Goal: Navigation & Orientation: Find specific page/section

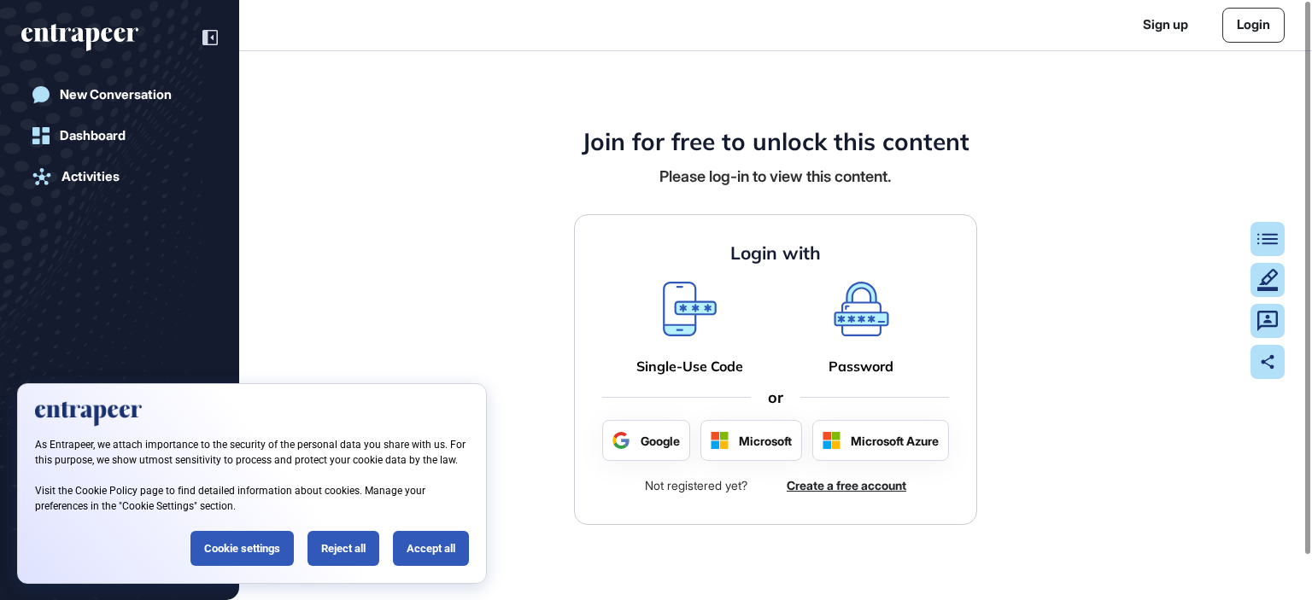
click at [1247, 26] on link "Login" at bounding box center [1253, 25] width 62 height 35
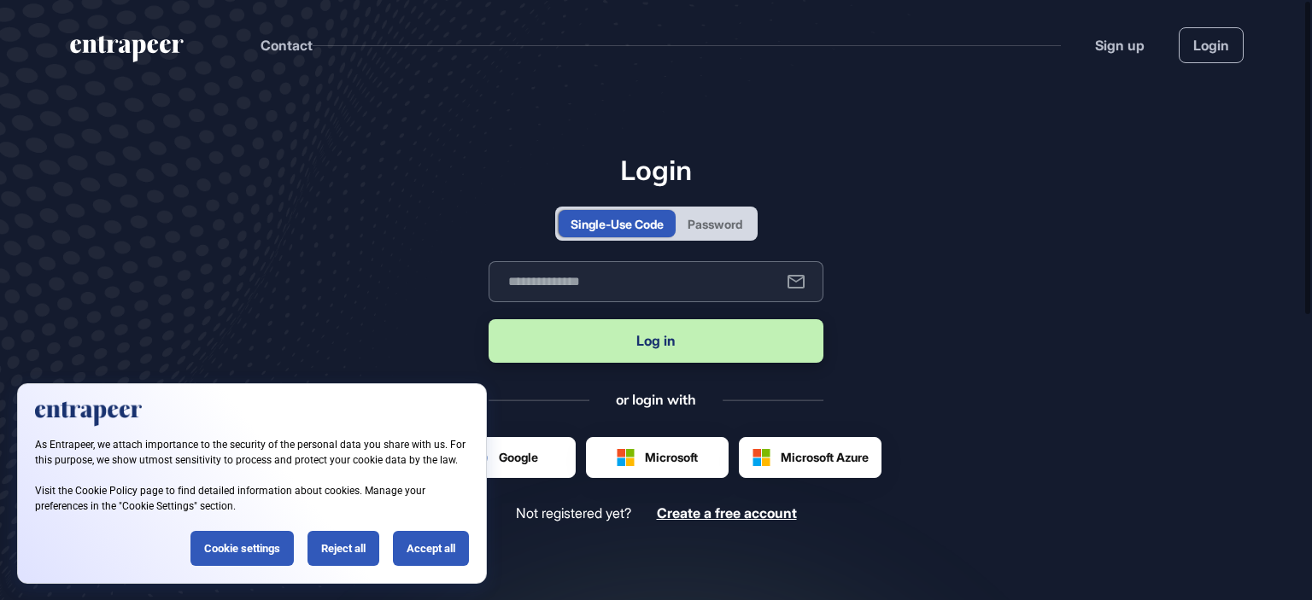
click at [658, 265] on input "text" at bounding box center [656, 281] width 335 height 41
type input "**********"
click at [643, 334] on button "Log in" at bounding box center [656, 341] width 335 height 44
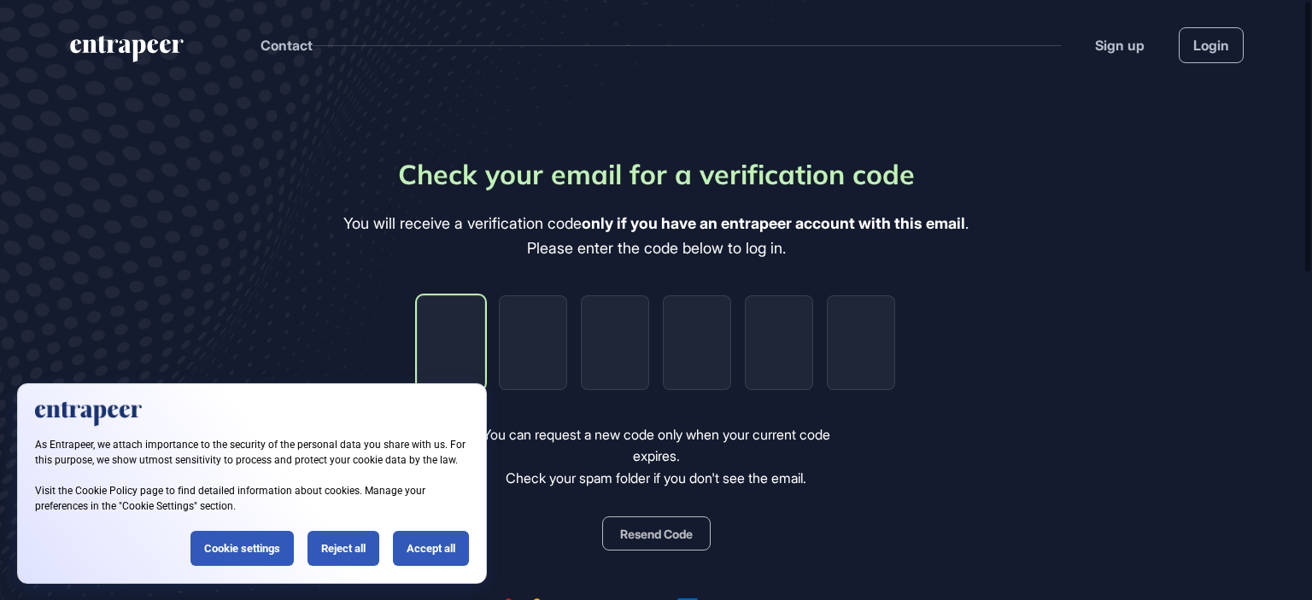
type input "*"
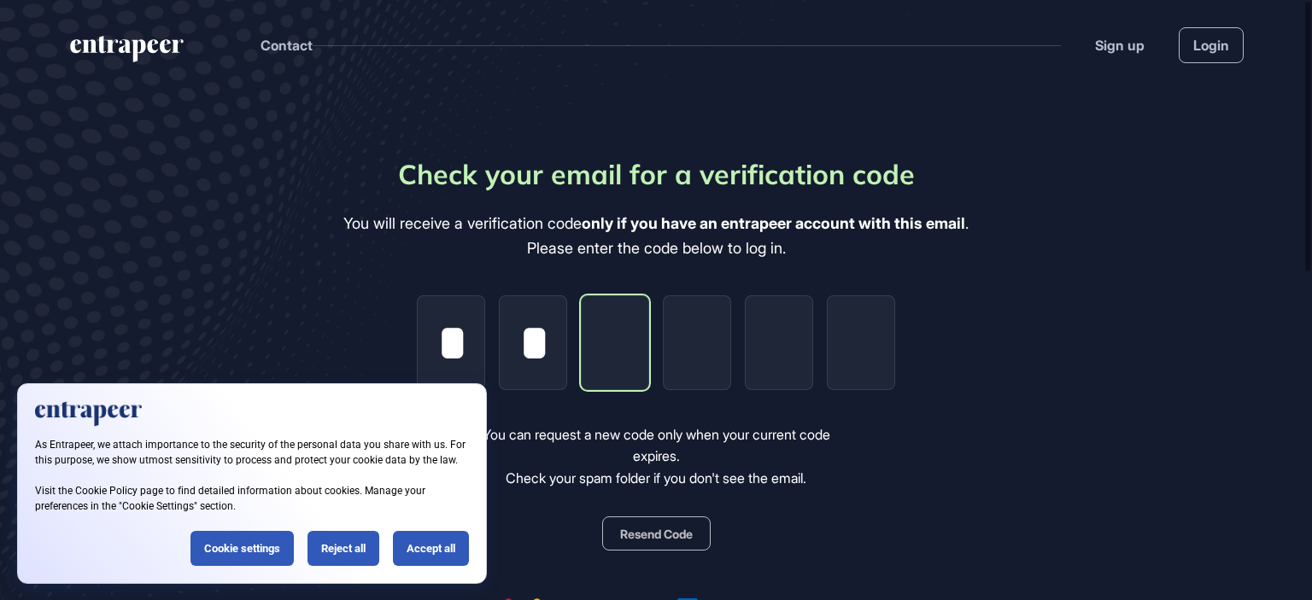
type input "*"
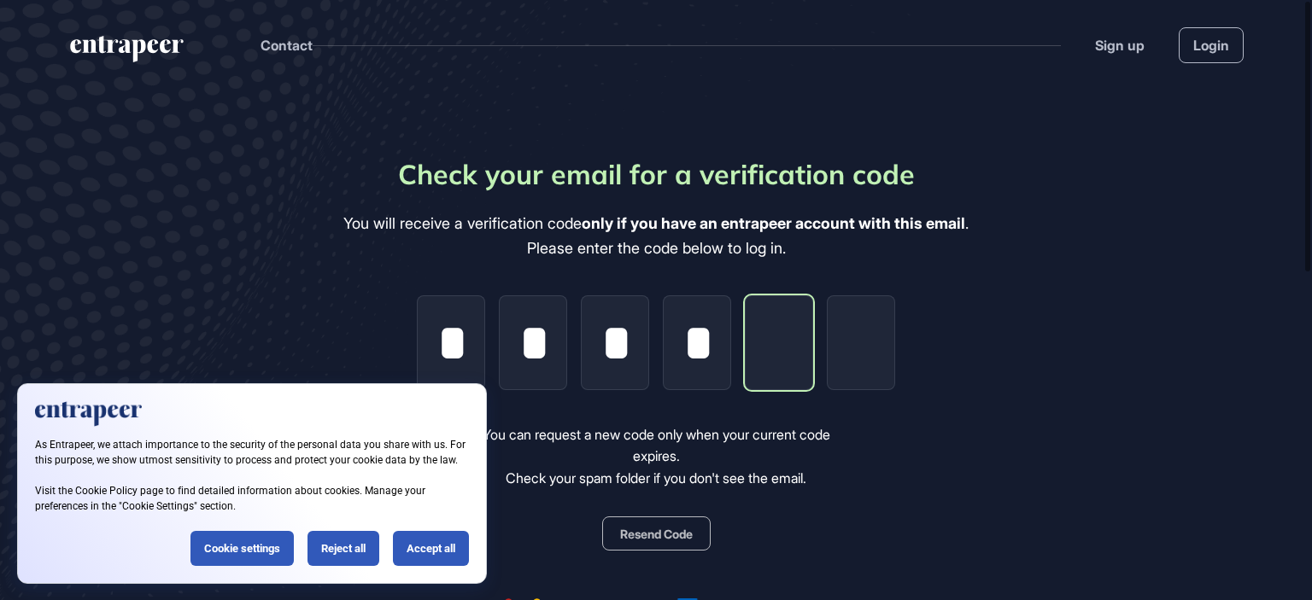
type input "*"
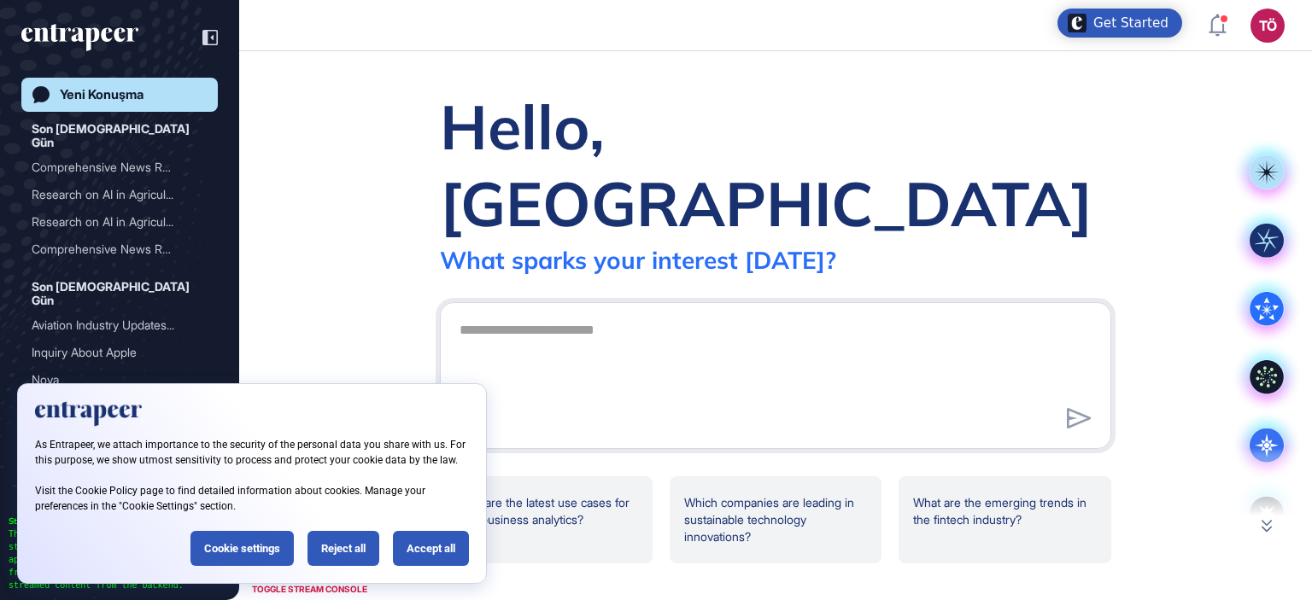
click at [1268, 32] on div "TÖ" at bounding box center [1267, 26] width 34 height 34
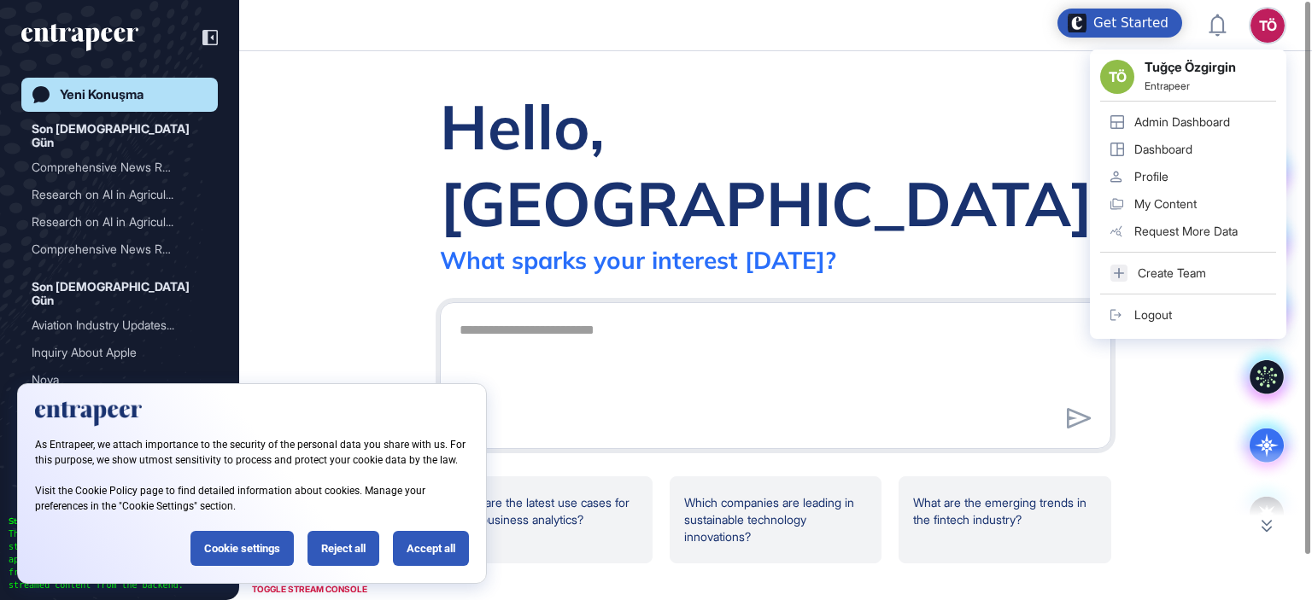
click at [1199, 121] on div "Admin Dashboard" at bounding box center [1182, 122] width 96 height 14
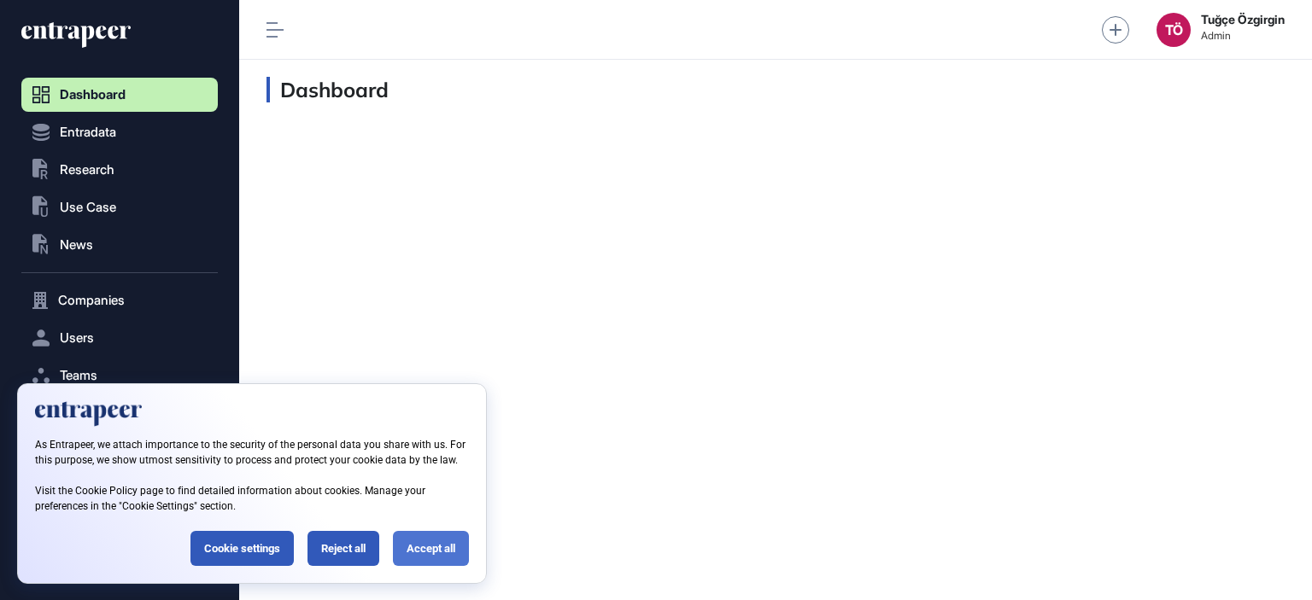
click at [464, 548] on div "Accept all" at bounding box center [431, 548] width 76 height 35
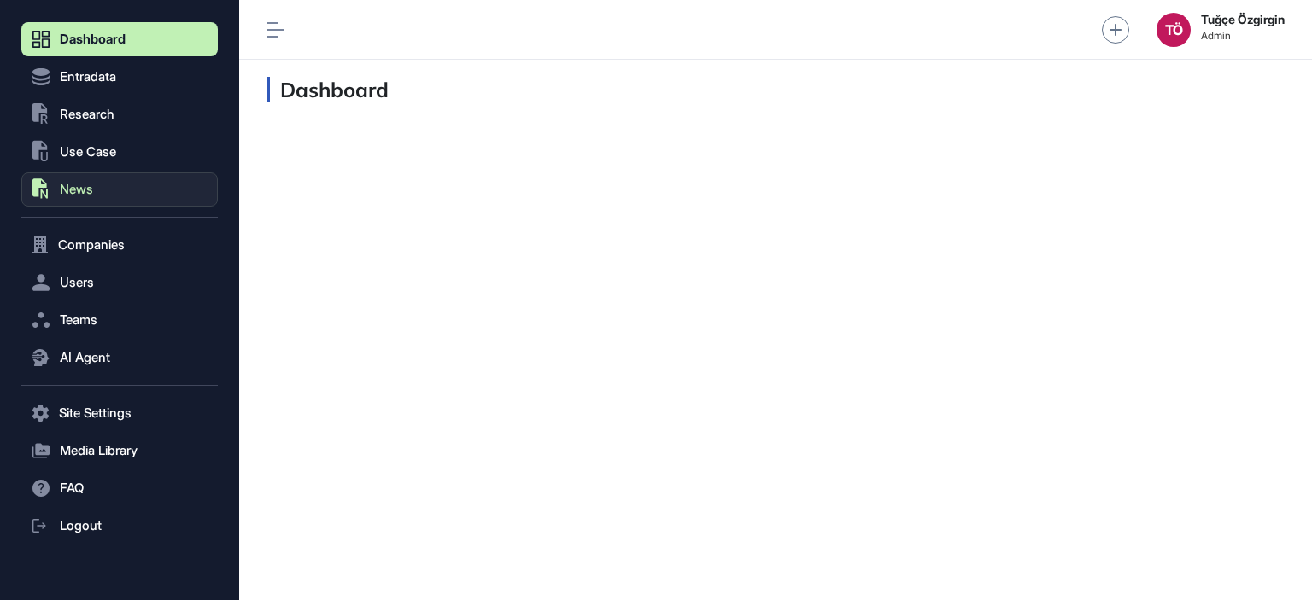
scroll to position [58, 0]
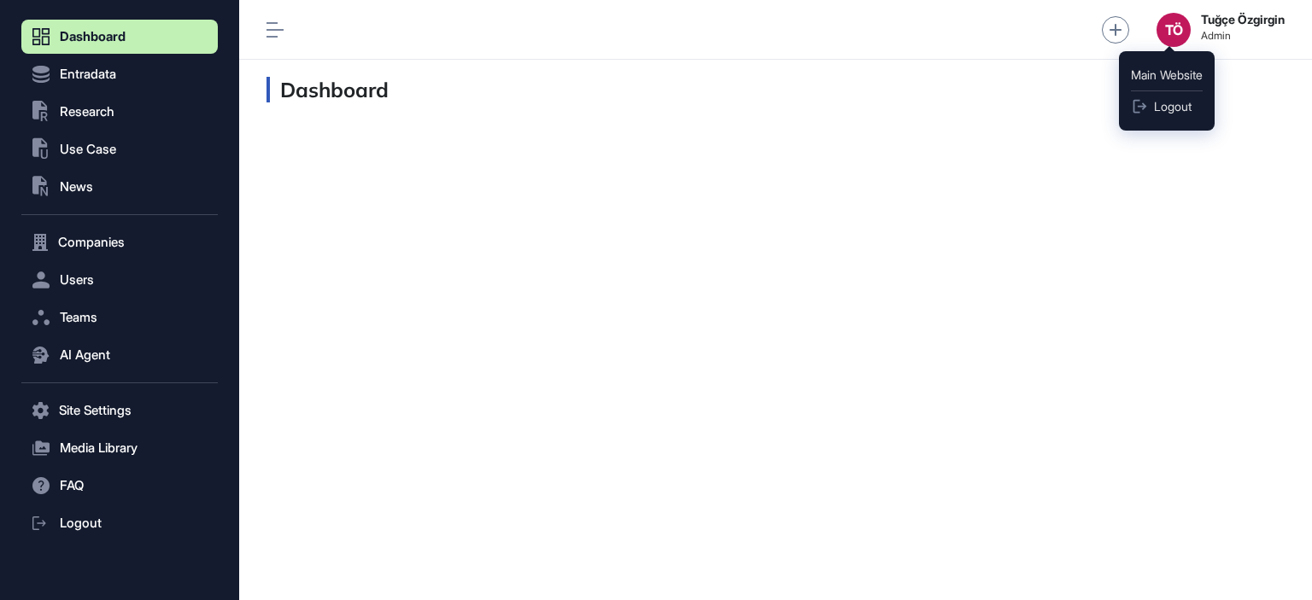
click at [1176, 27] on div "TÖ" at bounding box center [1174, 30] width 34 height 34
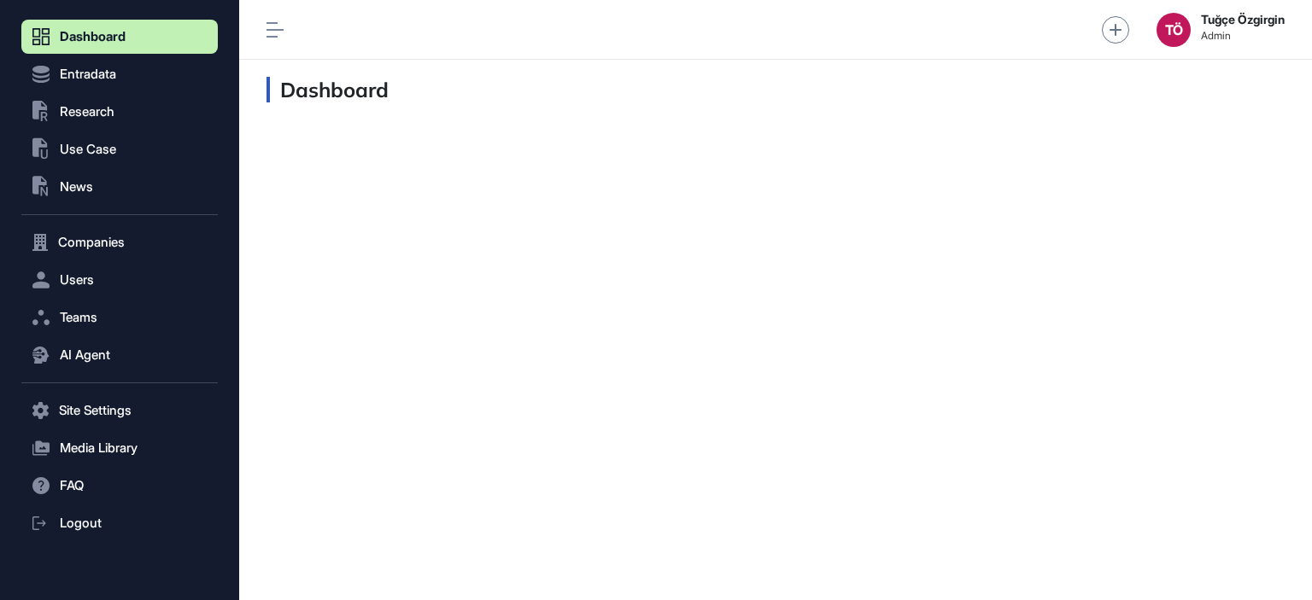
click at [1250, 16] on strong "Tuğçe Özgirgin" at bounding box center [1243, 20] width 84 height 14
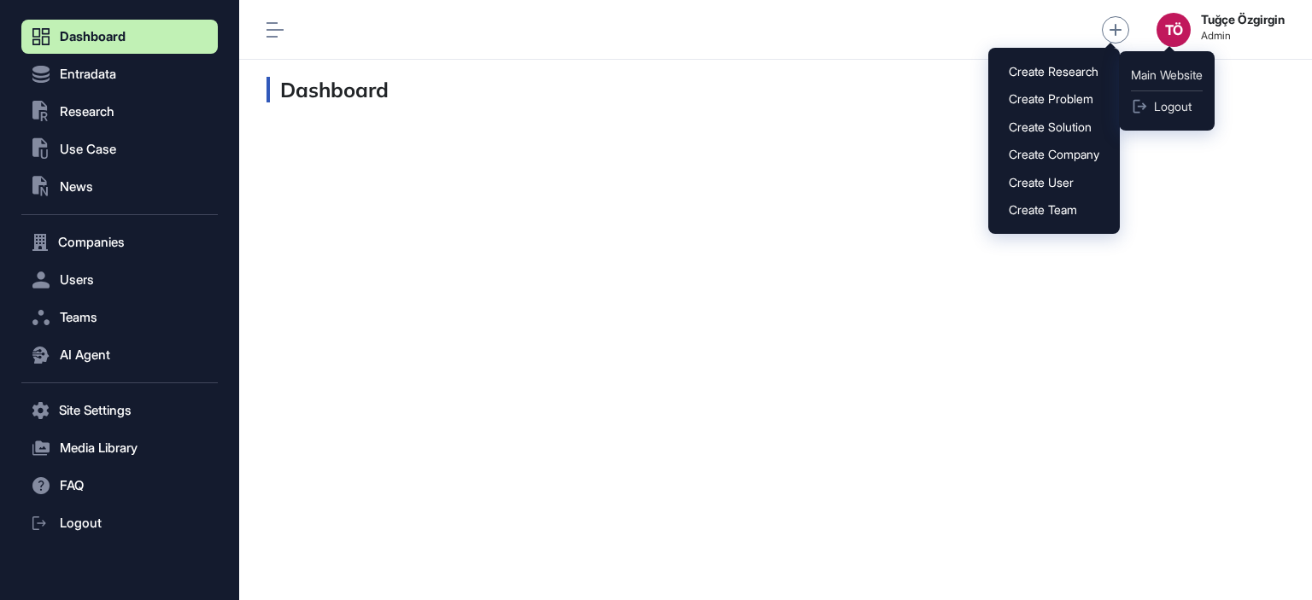
click at [1181, 20] on div "TÖ" at bounding box center [1174, 30] width 34 height 34
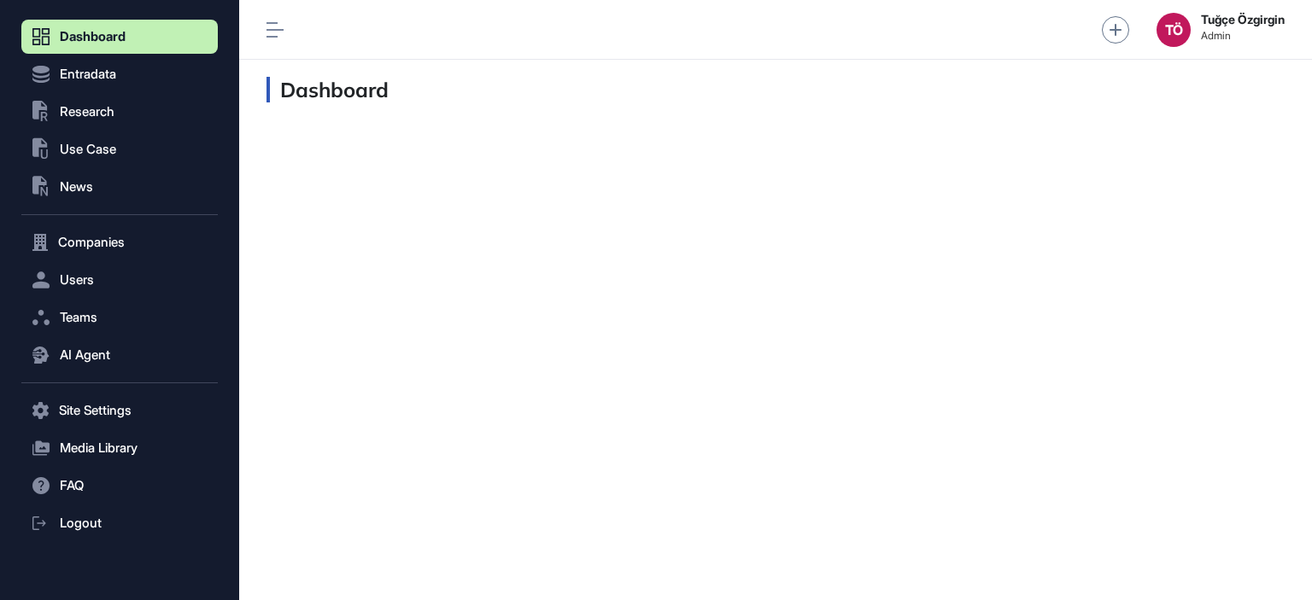
click at [1181, 21] on div "TÖ" at bounding box center [1174, 30] width 34 height 34
click at [1213, 13] on strong "Tuğçe Özgirgin" at bounding box center [1243, 20] width 84 height 14
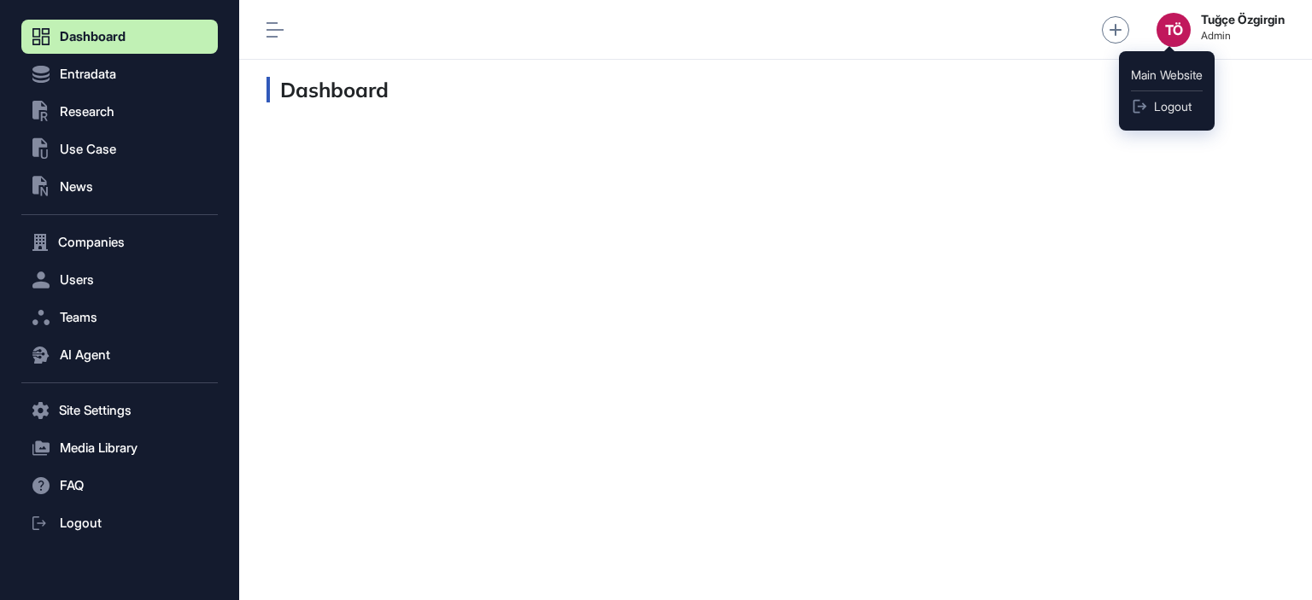
click at [1180, 33] on div "TÖ" at bounding box center [1174, 30] width 34 height 34
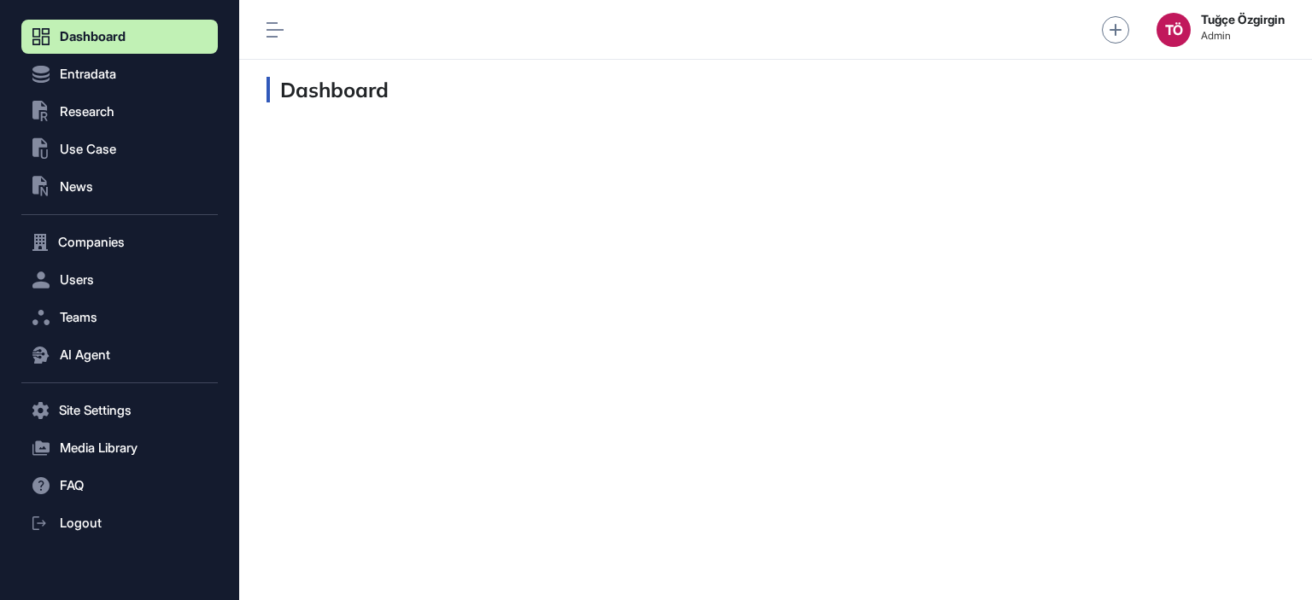
click at [1166, 31] on div "TÖ" at bounding box center [1174, 30] width 34 height 34
click at [81, 44] on link "Dashboard" at bounding box center [119, 37] width 196 height 34
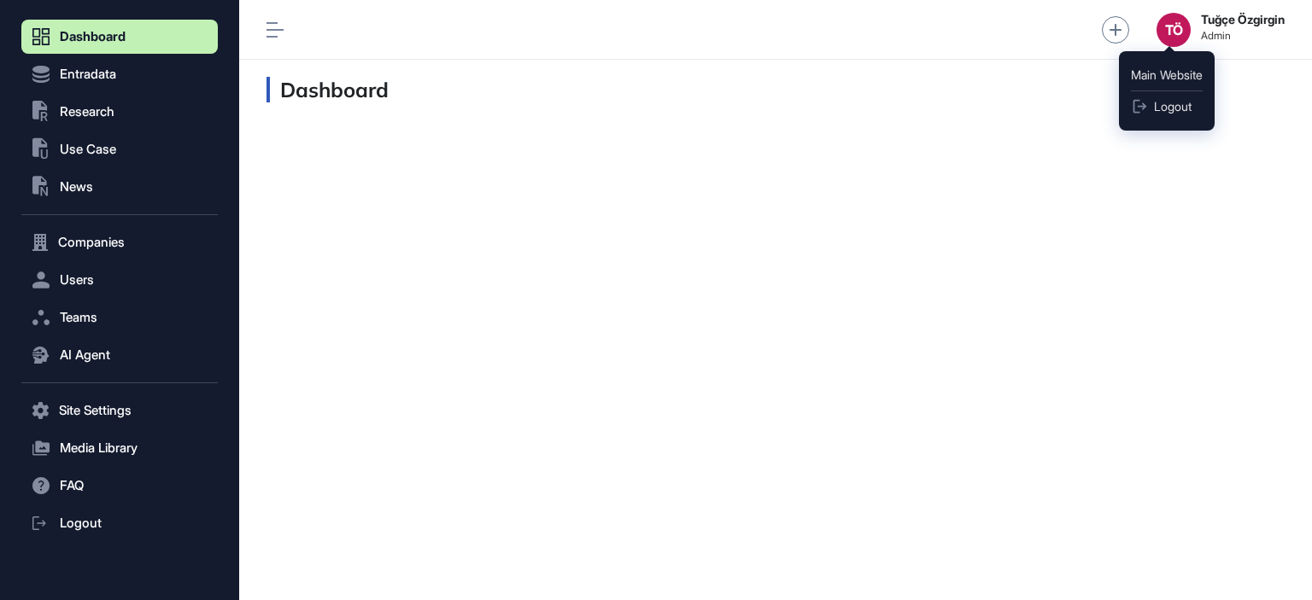
click at [1167, 27] on div "TÖ" at bounding box center [1174, 30] width 34 height 34
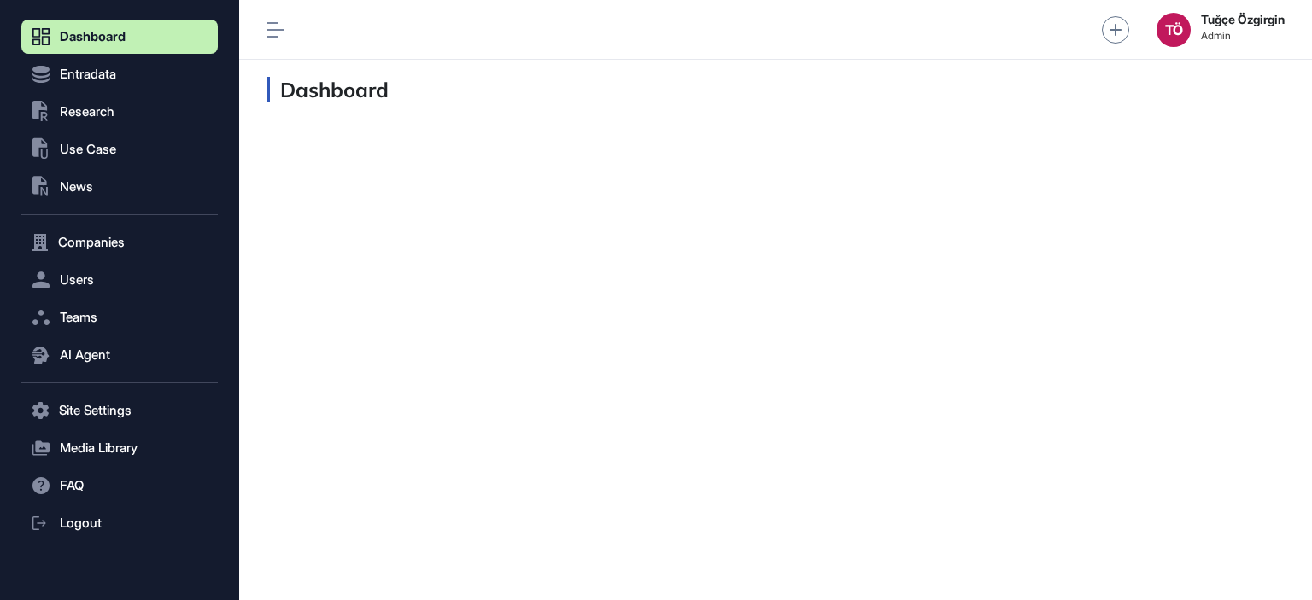
click at [1274, 18] on strong "Tuğçe Özgirgin" at bounding box center [1243, 20] width 84 height 14
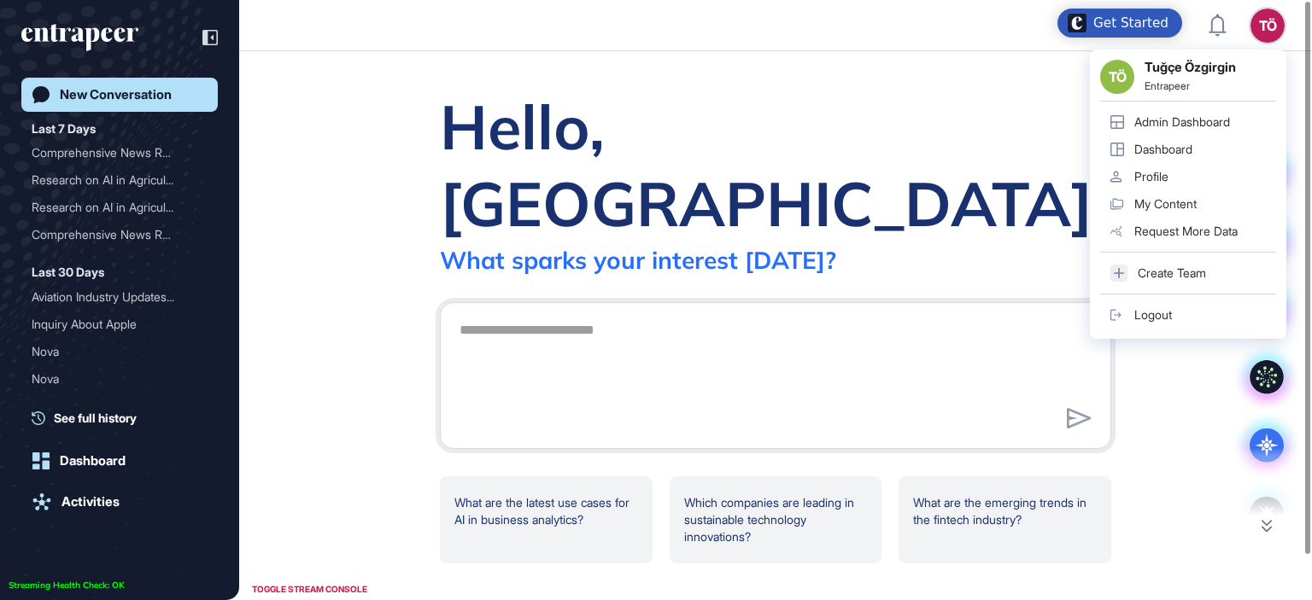
click at [1183, 158] on link "Dashboard" at bounding box center [1188, 149] width 176 height 27
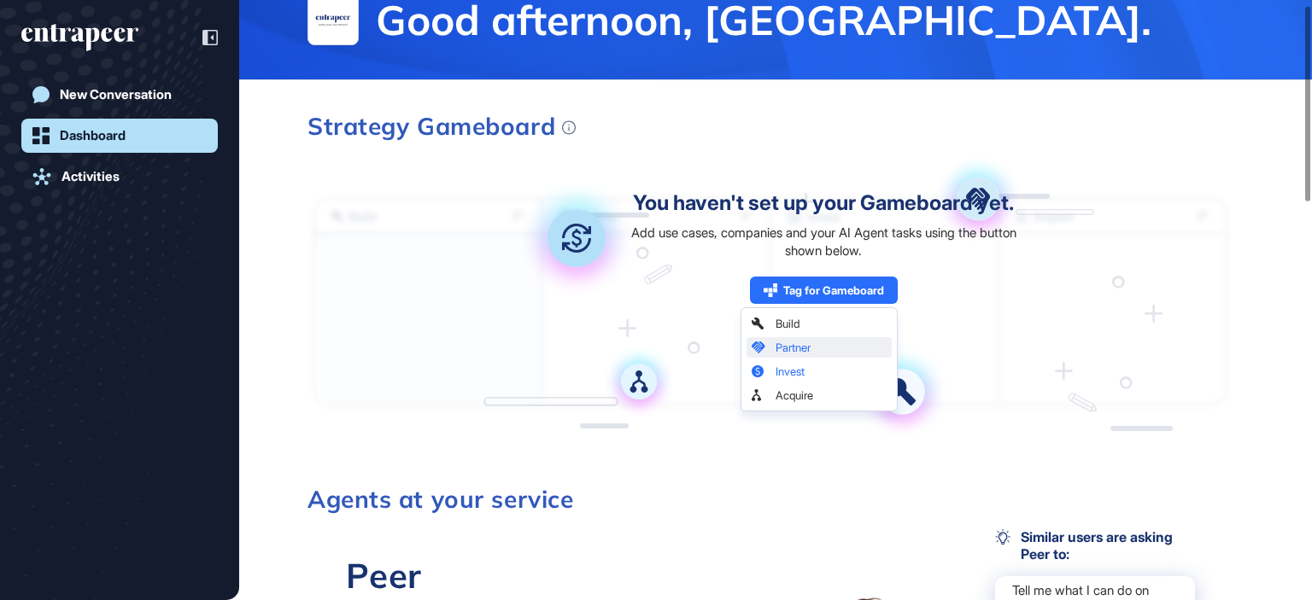
scroll to position [171, 0]
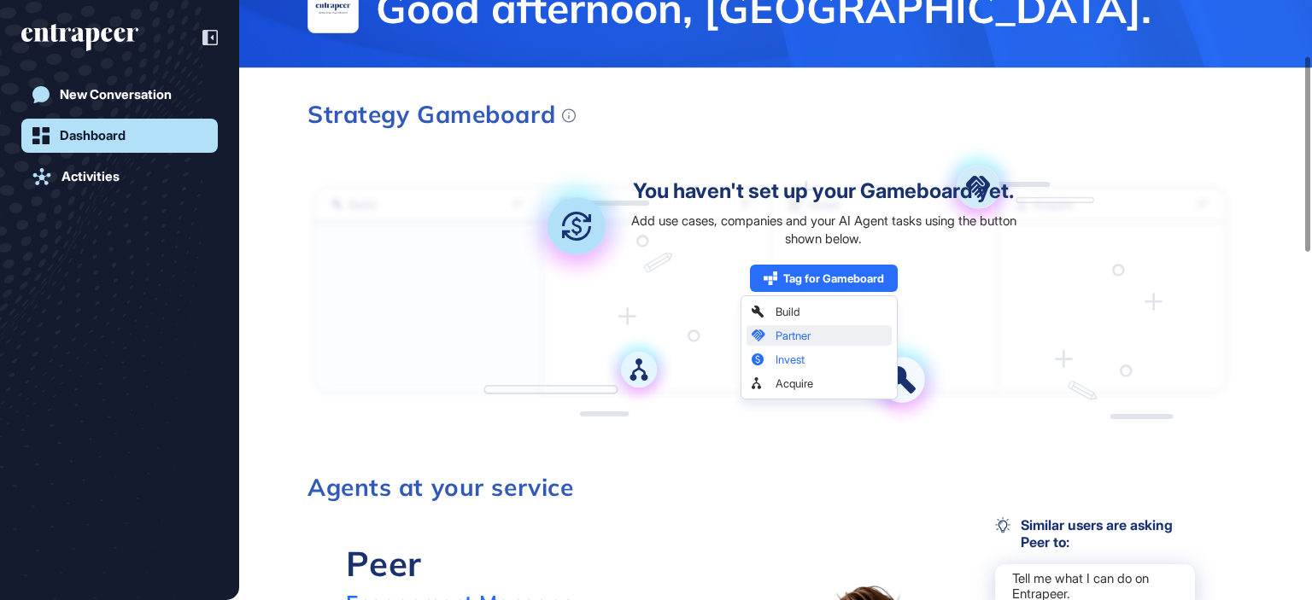
click at [560, 114] on div "Strategy Gameboard" at bounding box center [441, 114] width 268 height 24
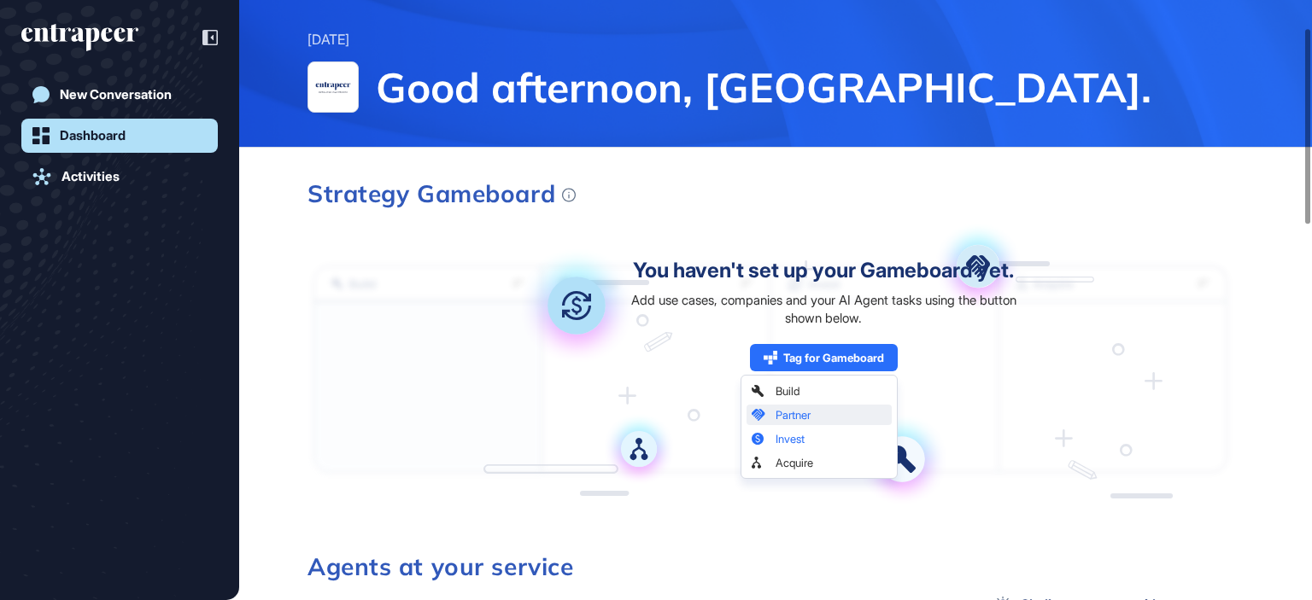
scroll to position [85, 0]
